Goal: Transaction & Acquisition: Subscribe to service/newsletter

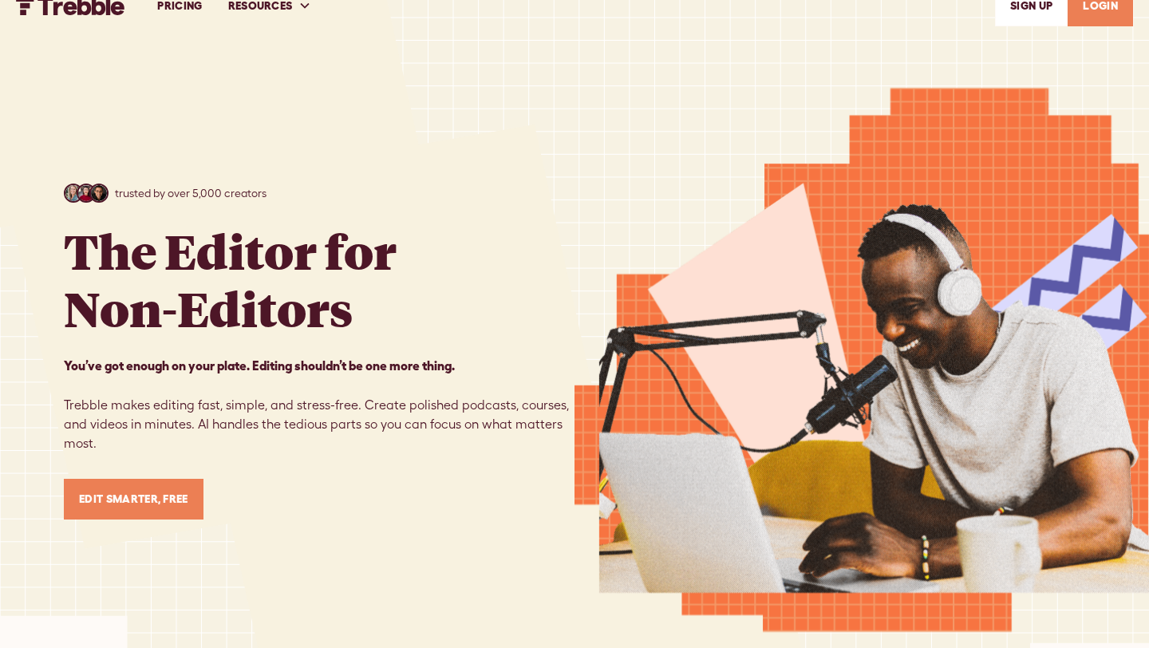
scroll to position [9, 0]
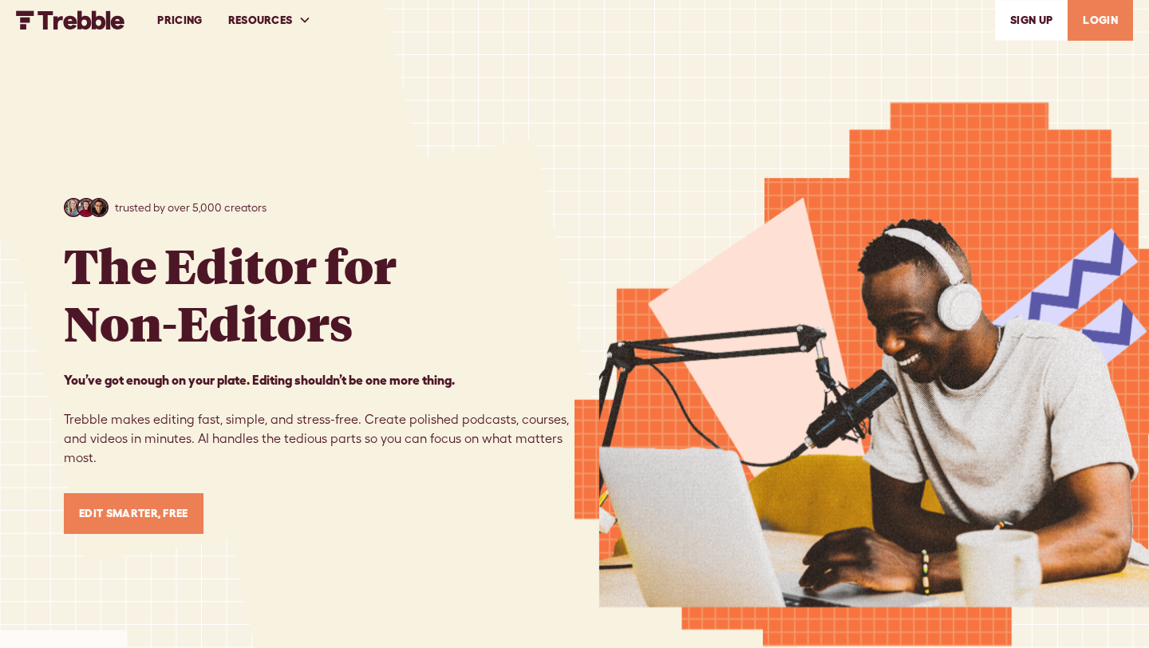
click at [168, 508] on link "Edit Smarter, Free" at bounding box center [134, 513] width 140 height 41
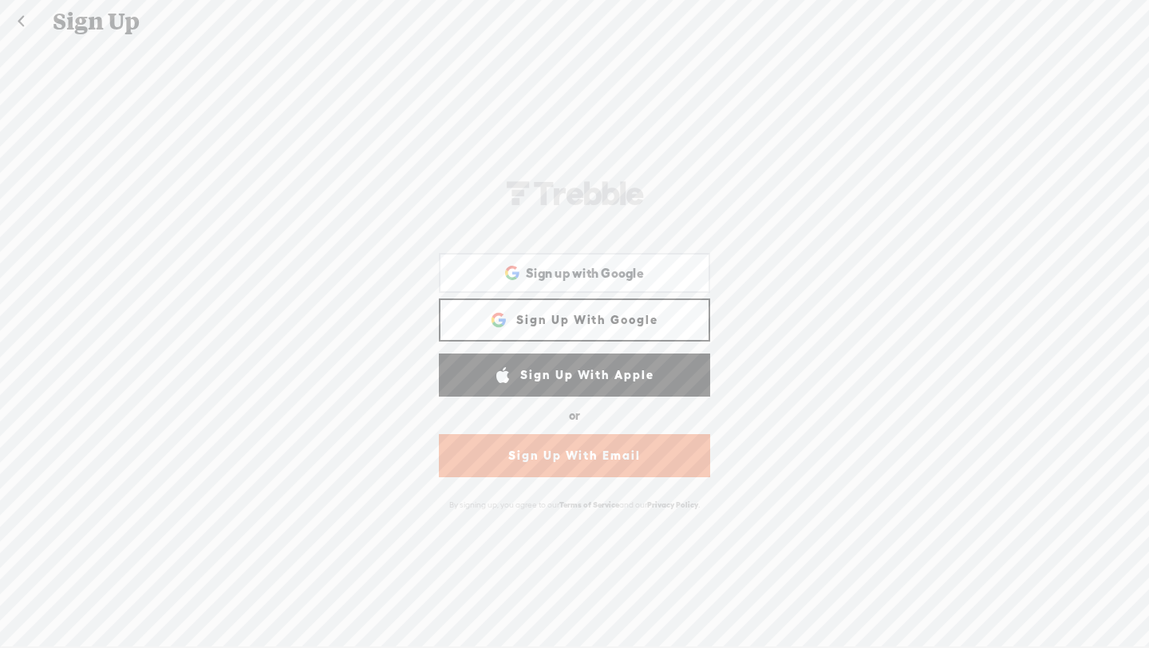
click at [632, 310] on link "Sign Up With Google" at bounding box center [574, 320] width 271 height 43
click at [631, 265] on span "Sign up with Google" at bounding box center [585, 273] width 118 height 17
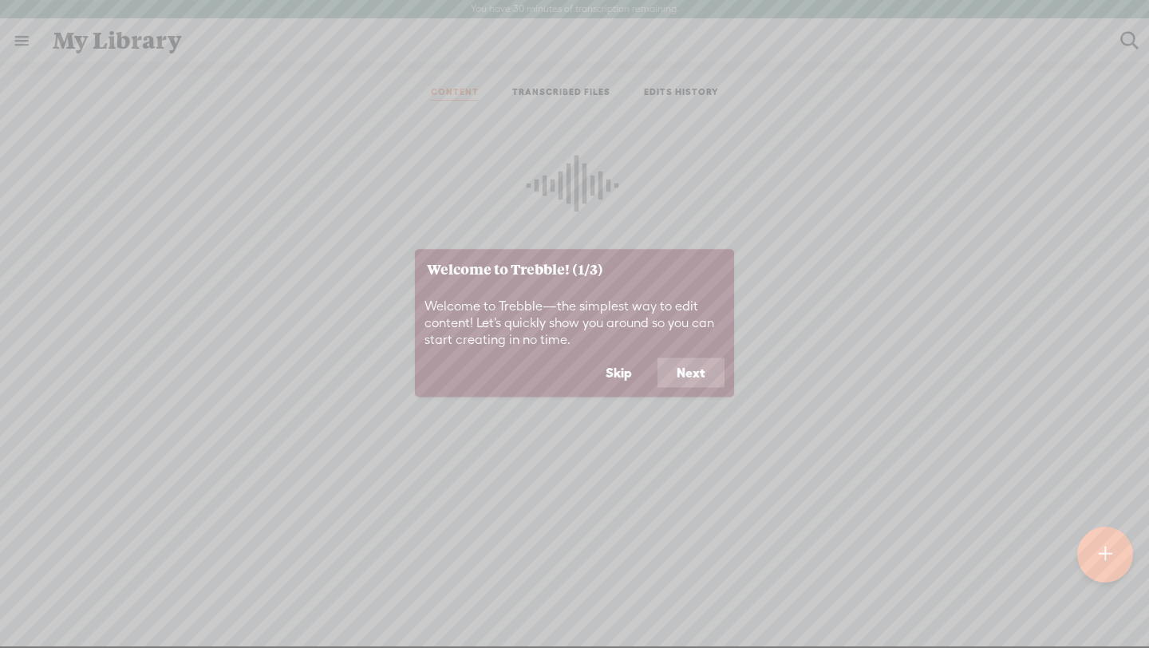
click at [690, 374] on button "Next" at bounding box center [691, 373] width 67 height 30
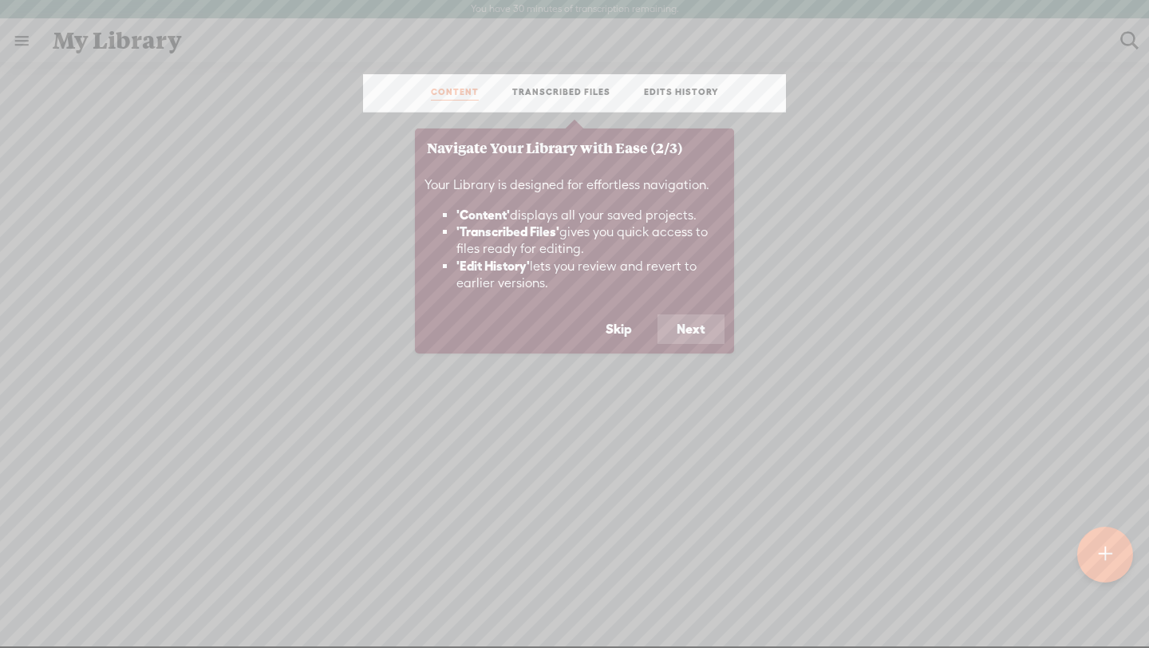
click at [697, 336] on button "Next" at bounding box center [691, 329] width 67 height 30
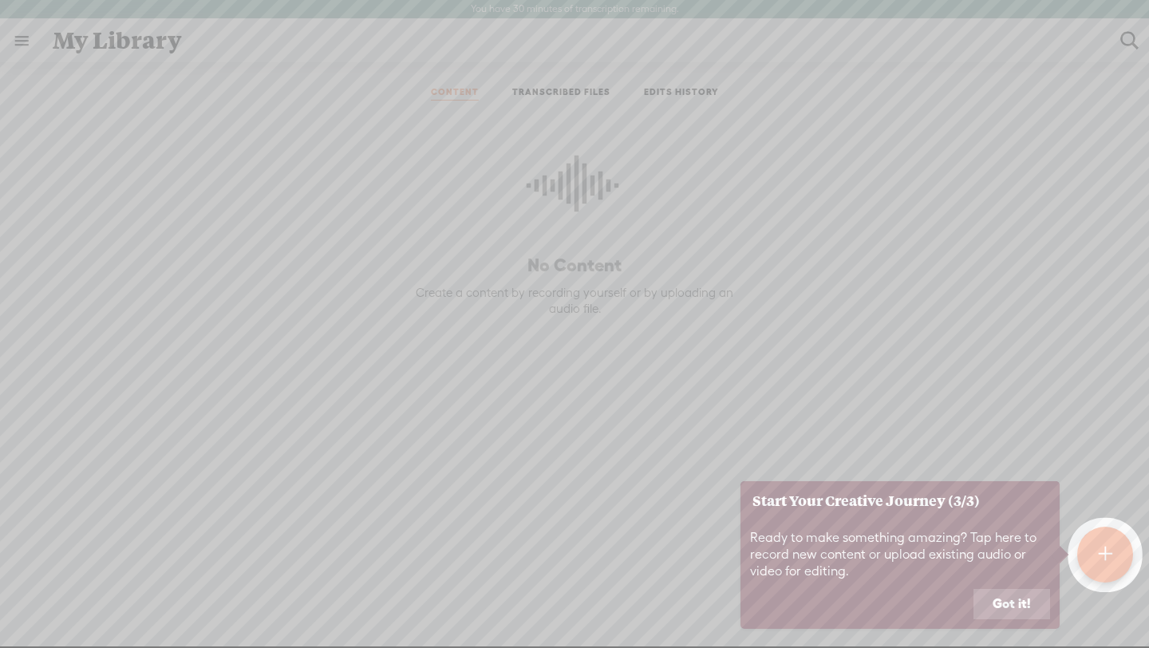
click at [995, 610] on button "Got it!" at bounding box center [1012, 604] width 77 height 30
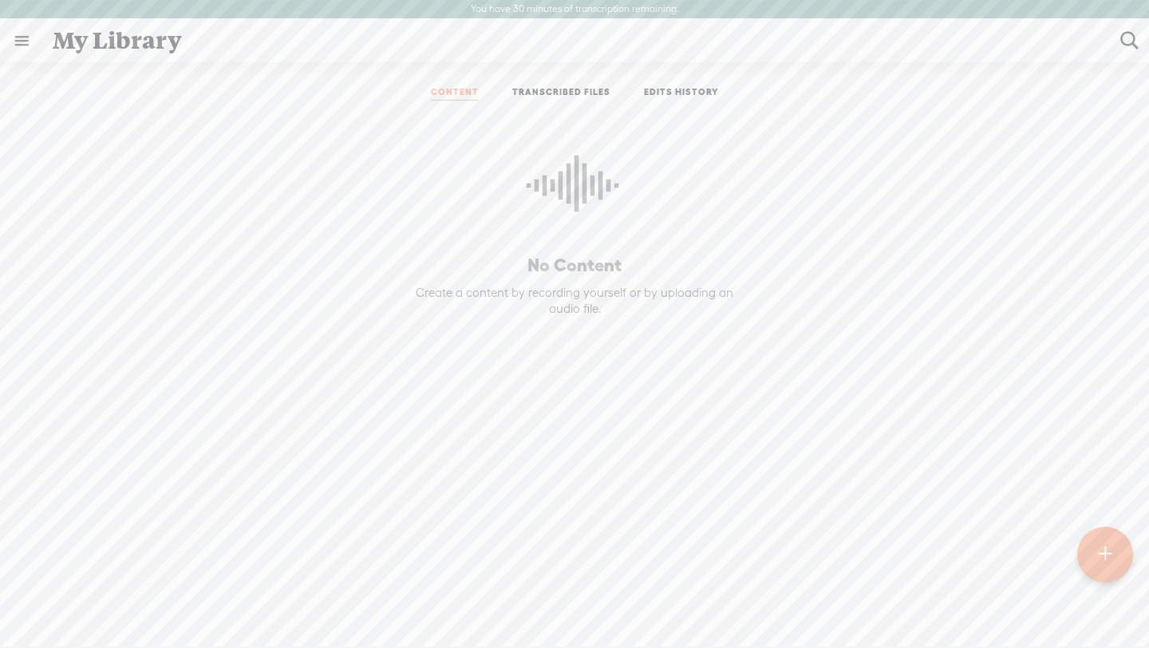
click at [1090, 564] on div at bounding box center [1106, 555] width 56 height 56
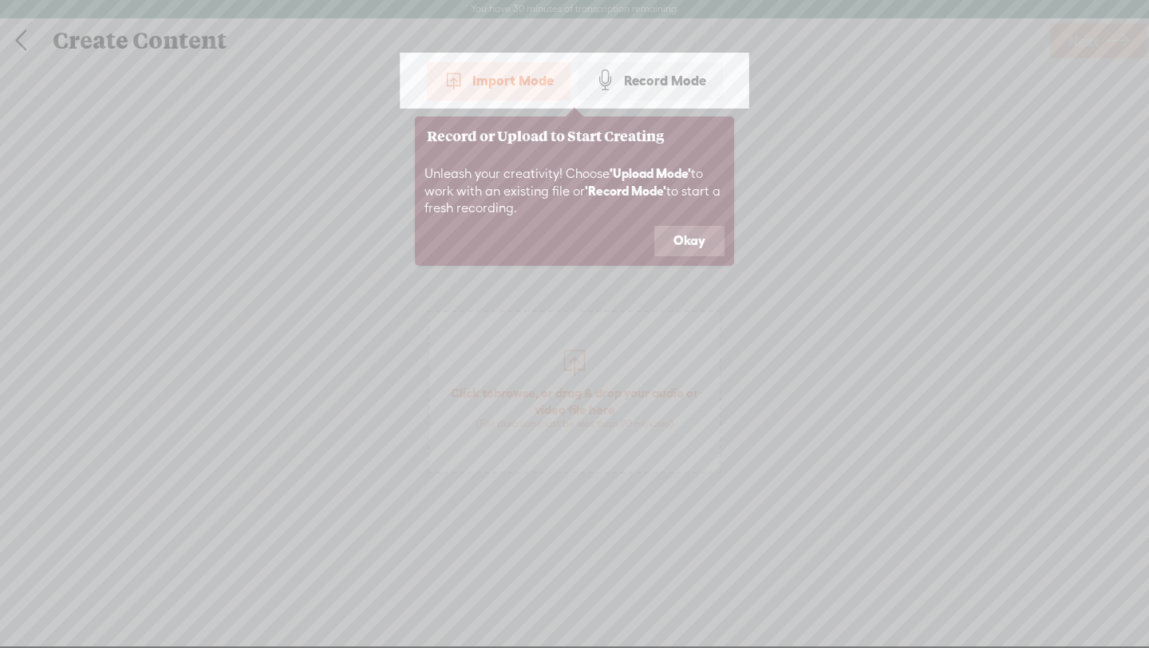
click at [678, 239] on button "Okay" at bounding box center [690, 241] width 70 height 30
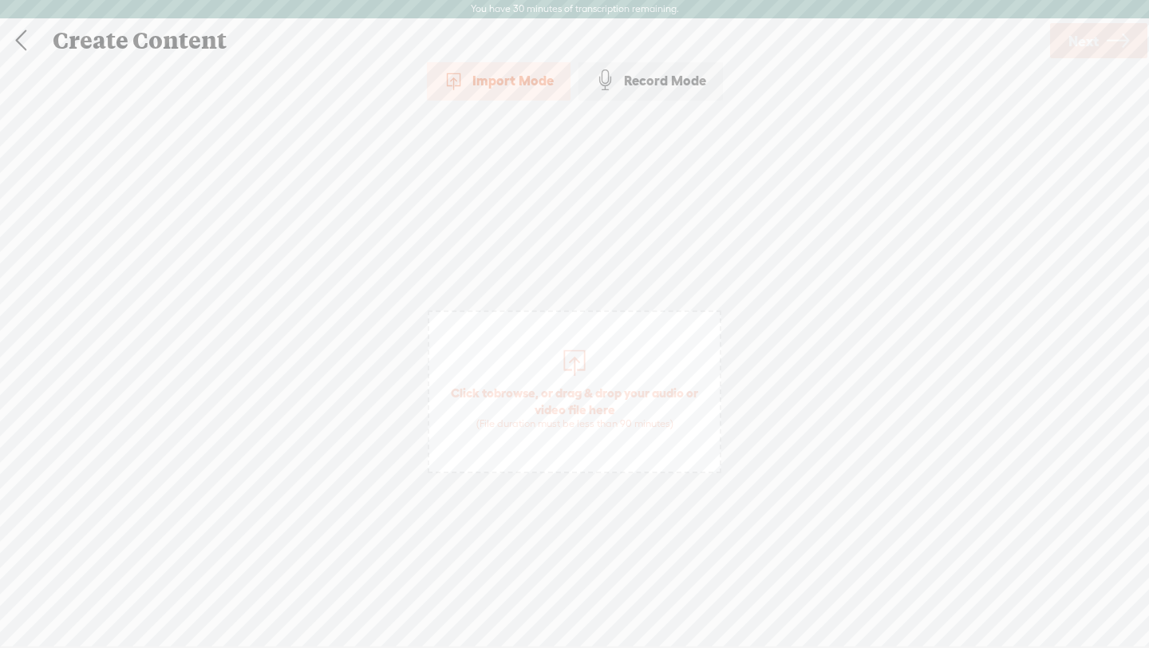
click at [47, 42] on div "Create Content" at bounding box center [545, 41] width 1007 height 42
click at [33, 45] on link at bounding box center [21, 41] width 40 height 42
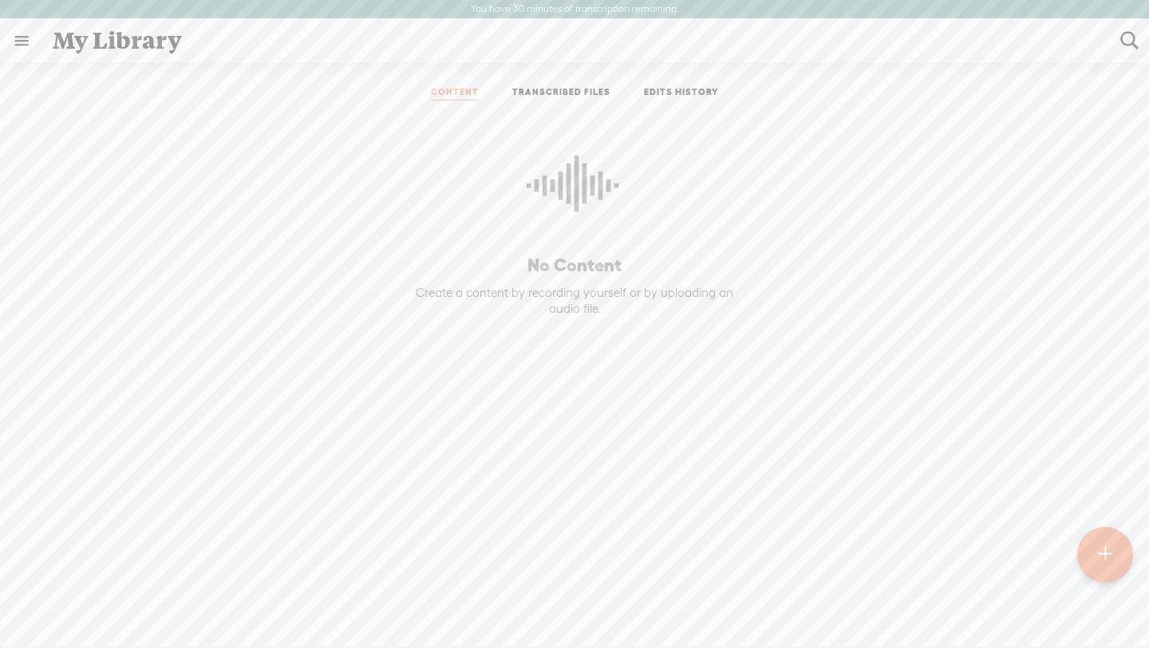
click at [19, 42] on link at bounding box center [22, 41] width 42 height 42
click at [295, 245] on body "You have 30 minutes of transcription remaining. Upgrade to increase your limit …" at bounding box center [574, 323] width 1149 height 647
